Goal: Information Seeking & Learning: Learn about a topic

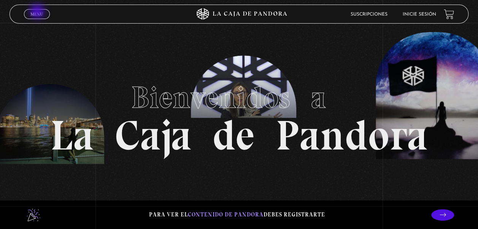
click at [38, 12] on span "Menu" at bounding box center [36, 14] width 13 height 5
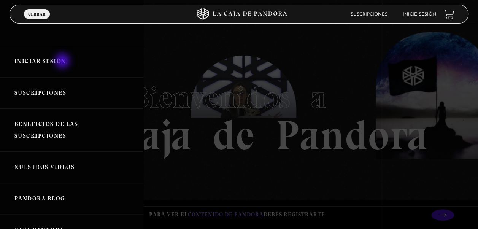
click at [63, 62] on link "Iniciar Sesión" at bounding box center [71, 62] width 143 height 32
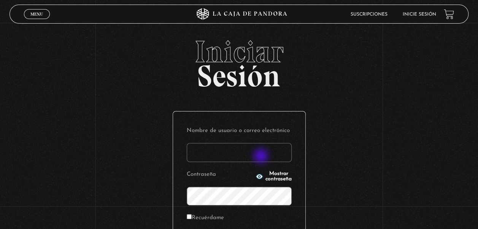
click at [262, 157] on input "Nombre de usuario o correo electrónico" at bounding box center [239, 152] width 105 height 19
type input "Pnarváez14"
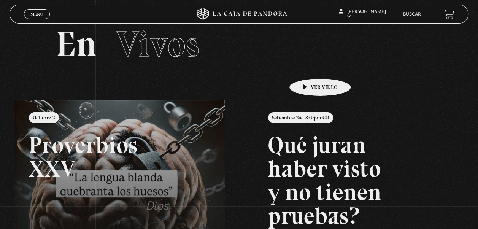
scroll to position [15, 0]
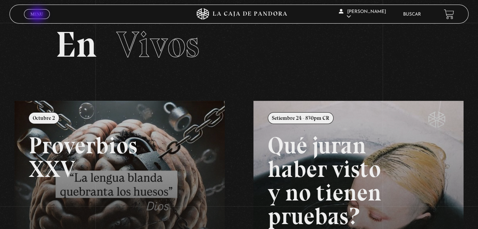
click at [38, 15] on span "Menu" at bounding box center [36, 14] width 13 height 5
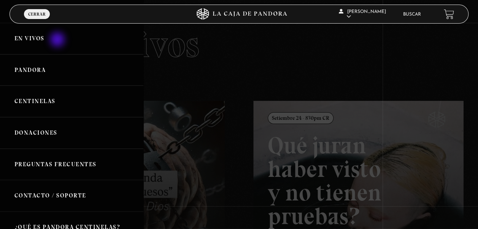
click at [58, 40] on link "En vivos" at bounding box center [71, 39] width 143 height 32
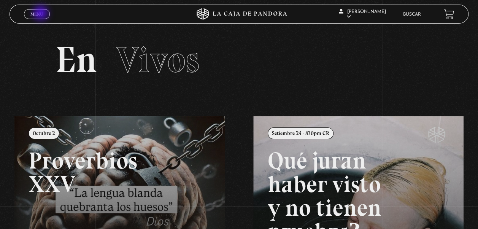
click at [41, 14] on span "Menu" at bounding box center [36, 14] width 13 height 5
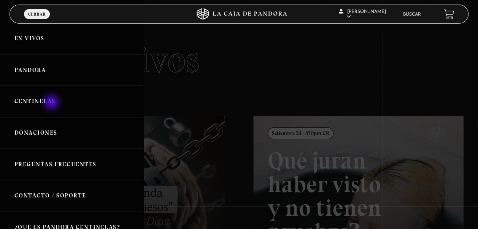
click at [52, 103] on link "Centinelas" at bounding box center [71, 102] width 143 height 32
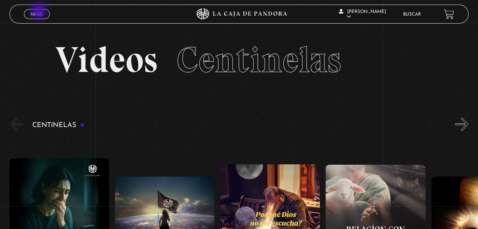
click at [40, 12] on span "Menu" at bounding box center [36, 14] width 13 height 5
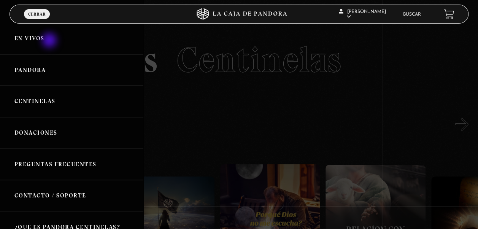
click at [50, 41] on link "En vivos" at bounding box center [71, 39] width 143 height 32
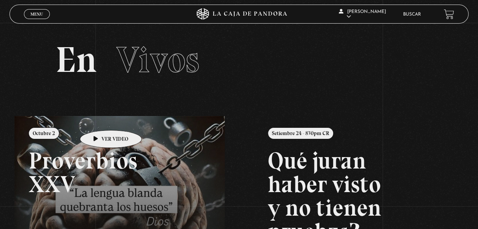
scroll to position [187, 0]
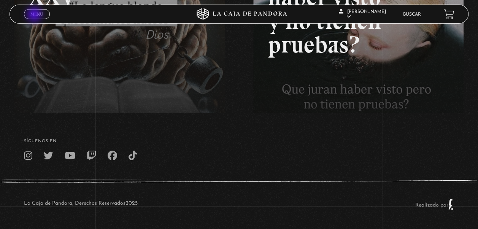
click at [35, 15] on span "Menu" at bounding box center [36, 14] width 13 height 5
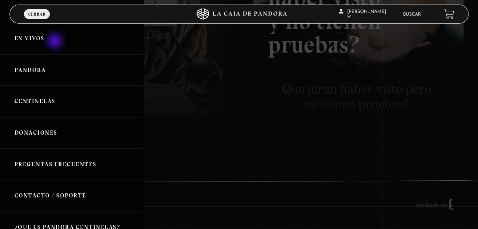
click at [56, 42] on link "En vivos" at bounding box center [71, 39] width 143 height 32
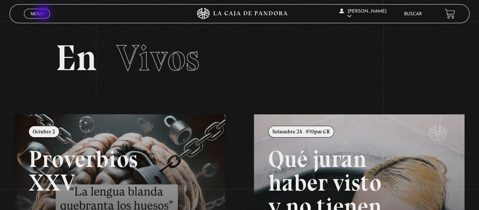
click at [44, 13] on link "Menu Cerrar" at bounding box center [37, 14] width 26 height 10
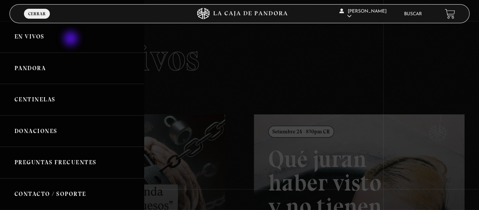
click at [72, 39] on link "En vivos" at bounding box center [72, 37] width 144 height 32
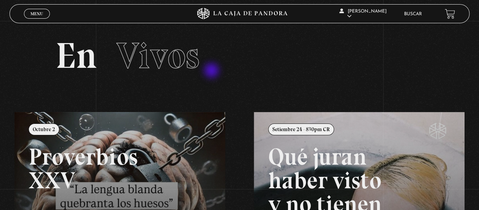
scroll to position [2, 0]
click at [35, 15] on span "Menu" at bounding box center [36, 13] width 13 height 5
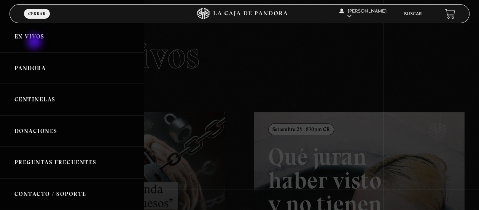
click at [35, 42] on link "En vivos" at bounding box center [72, 37] width 144 height 32
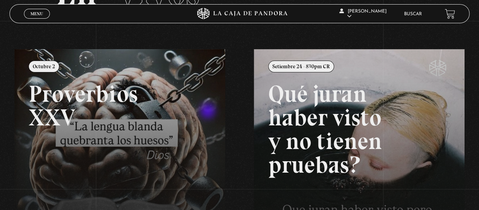
scroll to position [65, 0]
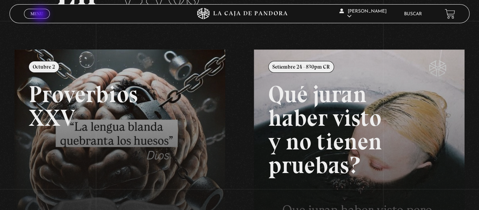
click at [41, 15] on span "Menu" at bounding box center [36, 13] width 13 height 5
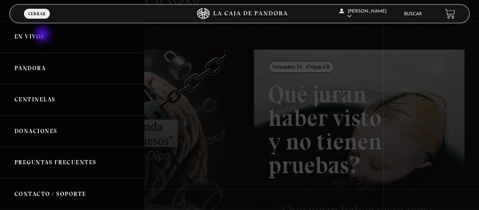
click at [43, 35] on link "En vivos" at bounding box center [72, 37] width 144 height 32
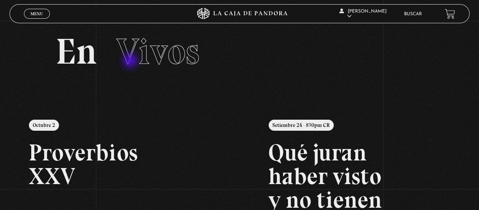
scroll to position [6, 0]
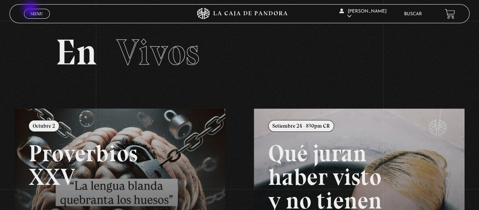
click at [31, 10] on link "Menu Cerrar" at bounding box center [37, 14] width 26 height 10
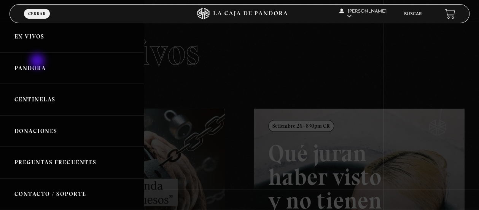
click at [38, 62] on link "Pandora" at bounding box center [72, 68] width 144 height 32
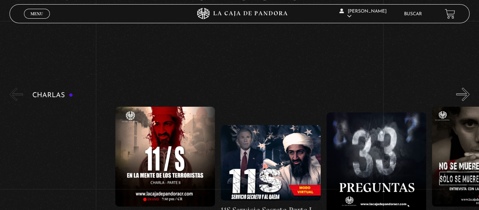
scroll to position [68, 0]
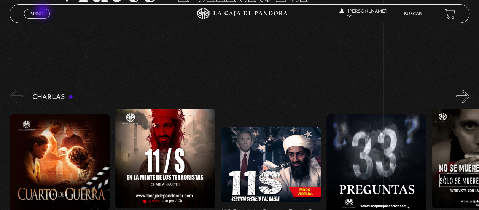
click at [43, 12] on link "Menu Cerrar" at bounding box center [37, 14] width 26 height 10
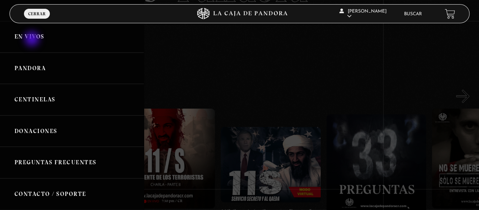
click at [33, 40] on link "En vivos" at bounding box center [72, 37] width 144 height 32
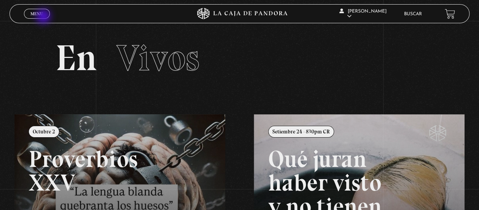
click at [44, 18] on span "Cerrar" at bounding box center [37, 20] width 18 height 5
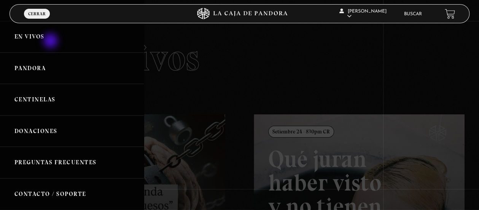
click at [51, 41] on link "En vivos" at bounding box center [72, 37] width 144 height 32
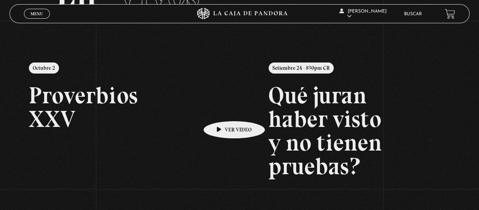
scroll to position [63, 0]
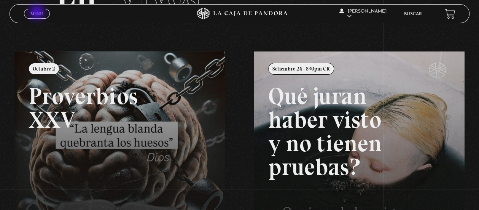
click at [38, 13] on span "Menu" at bounding box center [36, 13] width 13 height 5
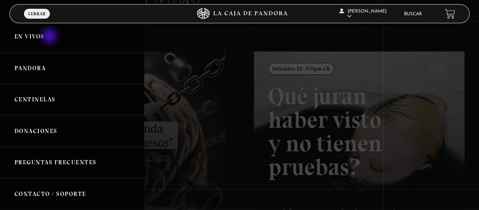
click at [50, 37] on link "En vivos" at bounding box center [72, 37] width 144 height 32
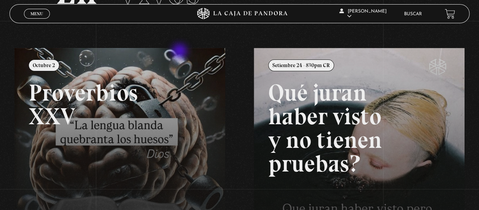
scroll to position [65, 0]
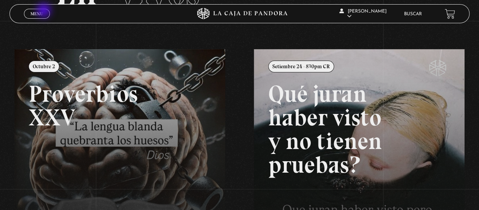
click at [45, 11] on link "Menu Cerrar" at bounding box center [37, 14] width 26 height 10
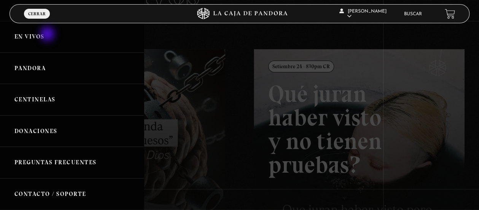
click at [48, 35] on link "En vivos" at bounding box center [72, 37] width 144 height 32
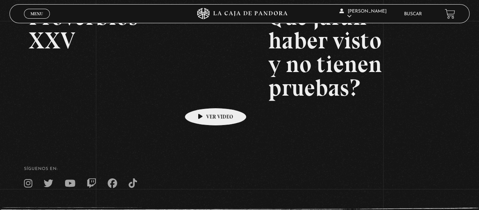
scroll to position [189, 0]
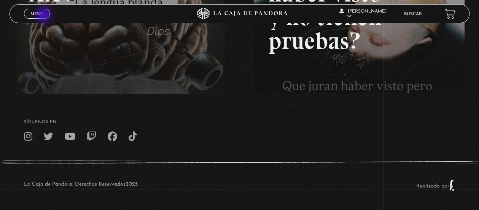
click at [45, 16] on link "Menu Cerrar" at bounding box center [37, 14] width 26 height 10
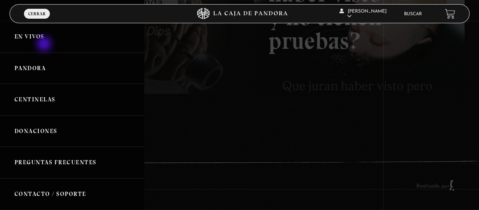
click at [45, 45] on link "En vivos" at bounding box center [72, 37] width 144 height 32
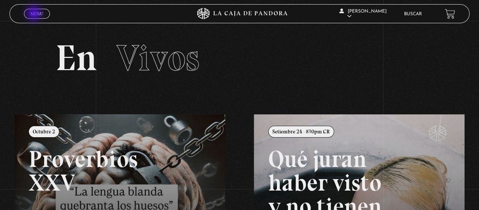
click at [35, 14] on span "Menu" at bounding box center [36, 13] width 13 height 5
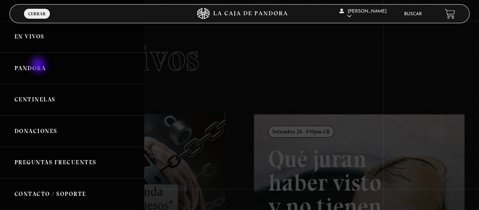
click at [39, 65] on link "Pandora" at bounding box center [72, 68] width 144 height 32
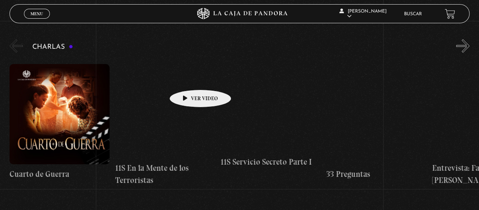
scroll to position [118, 0]
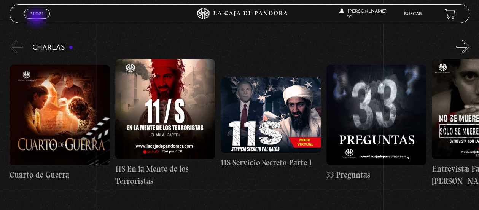
click at [37, 18] on link "Menu Cerrar" at bounding box center [37, 14] width 26 height 10
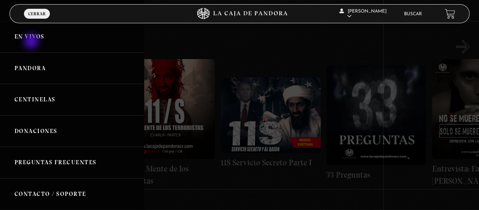
click at [32, 42] on link "En vivos" at bounding box center [72, 37] width 144 height 32
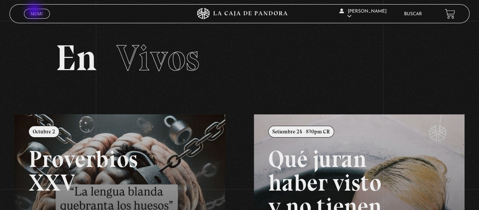
click at [35, 11] on span "Menu" at bounding box center [36, 13] width 13 height 5
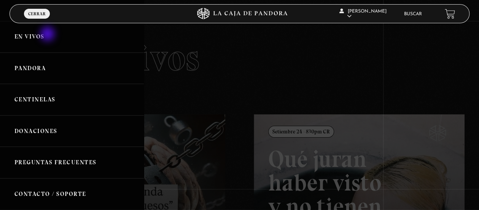
click at [48, 35] on link "En vivos" at bounding box center [72, 37] width 144 height 32
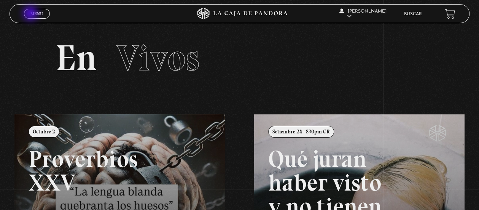
click at [31, 14] on span "Menu" at bounding box center [36, 13] width 13 height 5
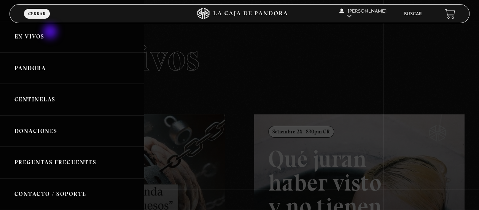
click at [51, 32] on link "En vivos" at bounding box center [72, 37] width 144 height 32
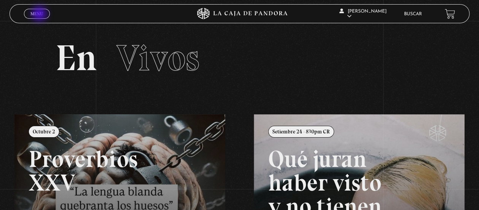
click at [40, 14] on span "Menu" at bounding box center [36, 13] width 13 height 5
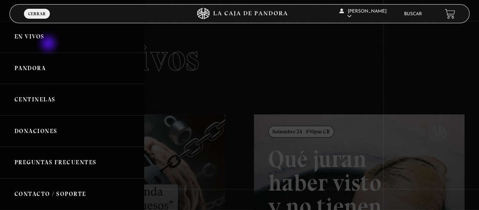
click at [49, 44] on link "En vivos" at bounding box center [72, 37] width 144 height 32
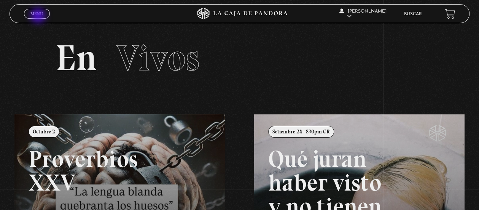
click at [39, 16] on link "Menu Cerrar" at bounding box center [37, 14] width 26 height 10
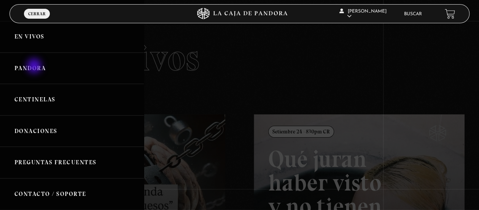
click at [35, 67] on link "Pandora" at bounding box center [72, 68] width 144 height 32
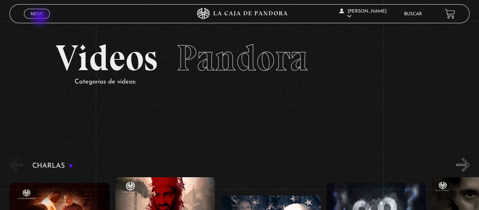
click at [41, 18] on span "Cerrar" at bounding box center [37, 20] width 18 height 5
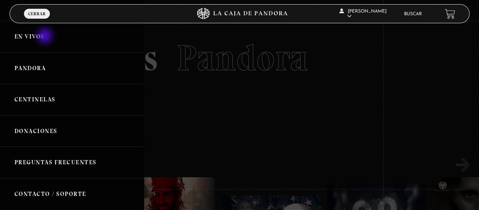
click at [46, 37] on link "En vivos" at bounding box center [72, 37] width 144 height 32
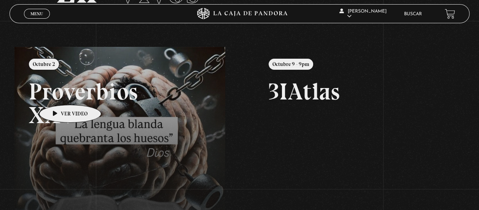
scroll to position [66, 0]
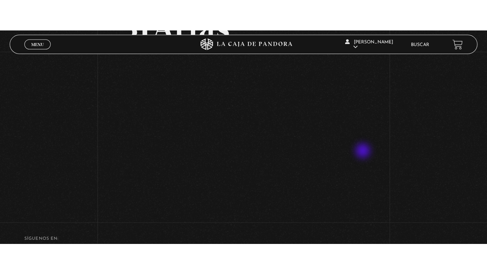
scroll to position [81, 0]
